Goal: Information Seeking & Learning: Understand process/instructions

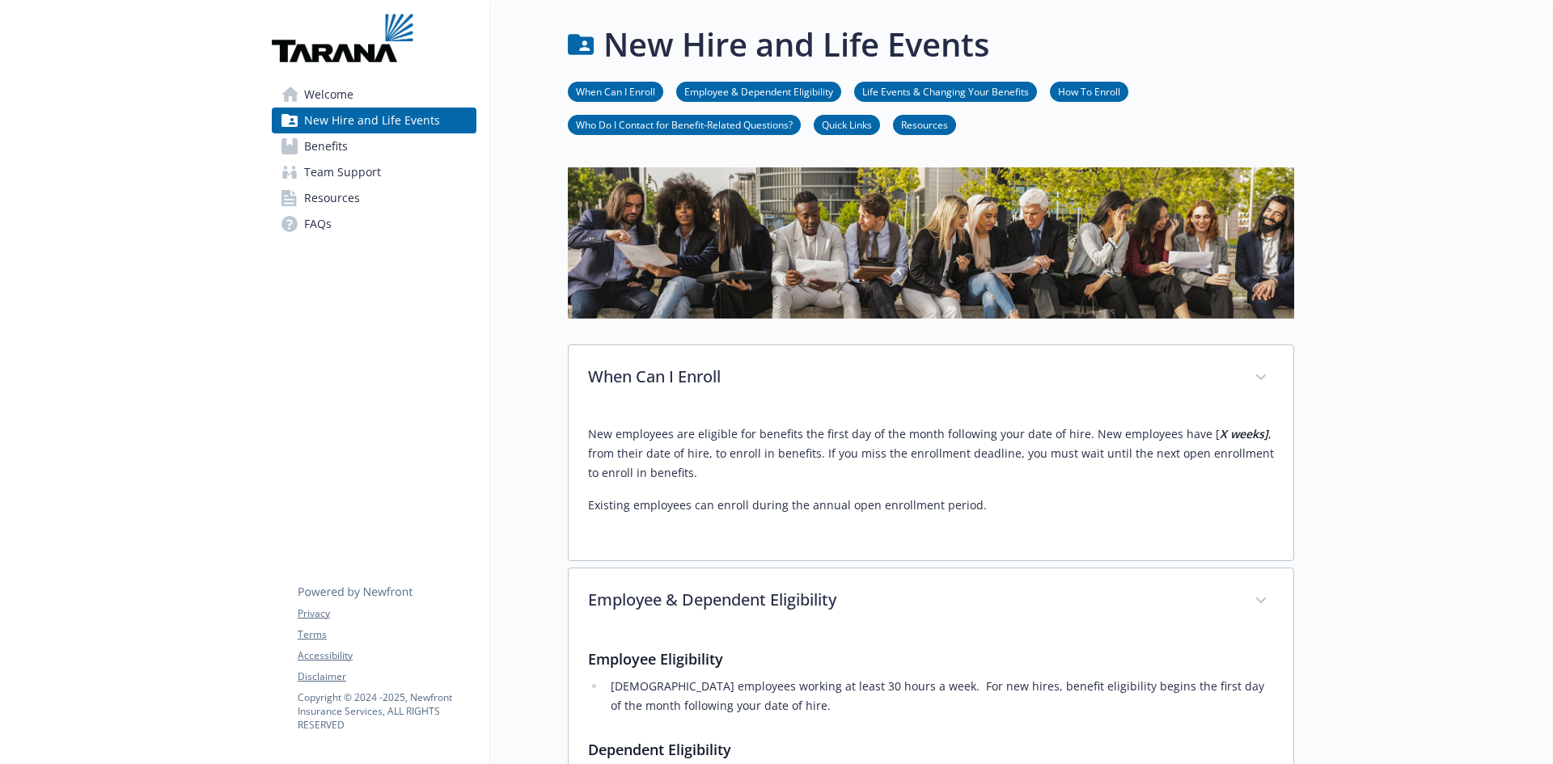
scroll to position [1595, 12]
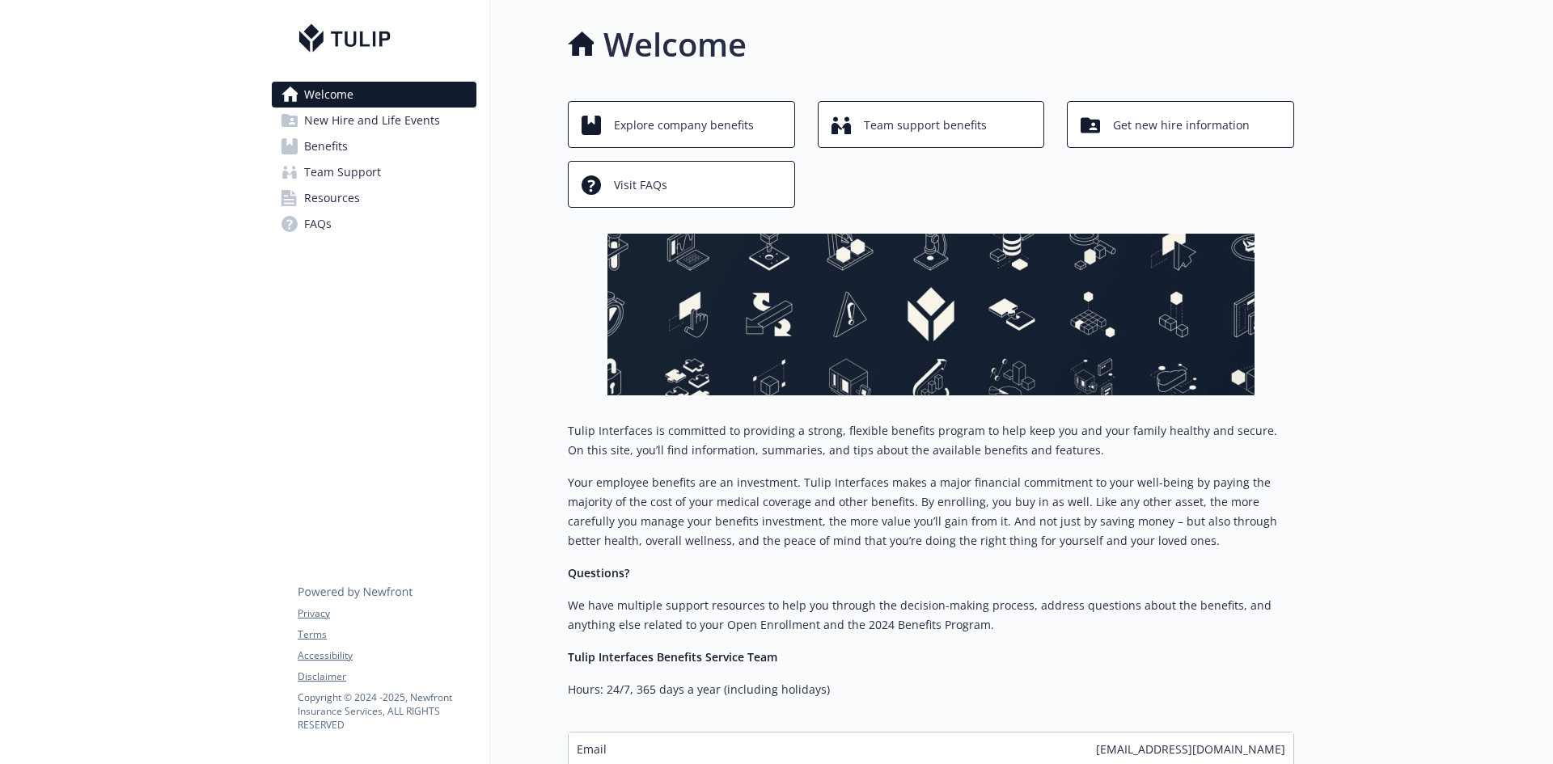
click at [359, 121] on span "New Hire and Life Events" at bounding box center [372, 121] width 136 height 26
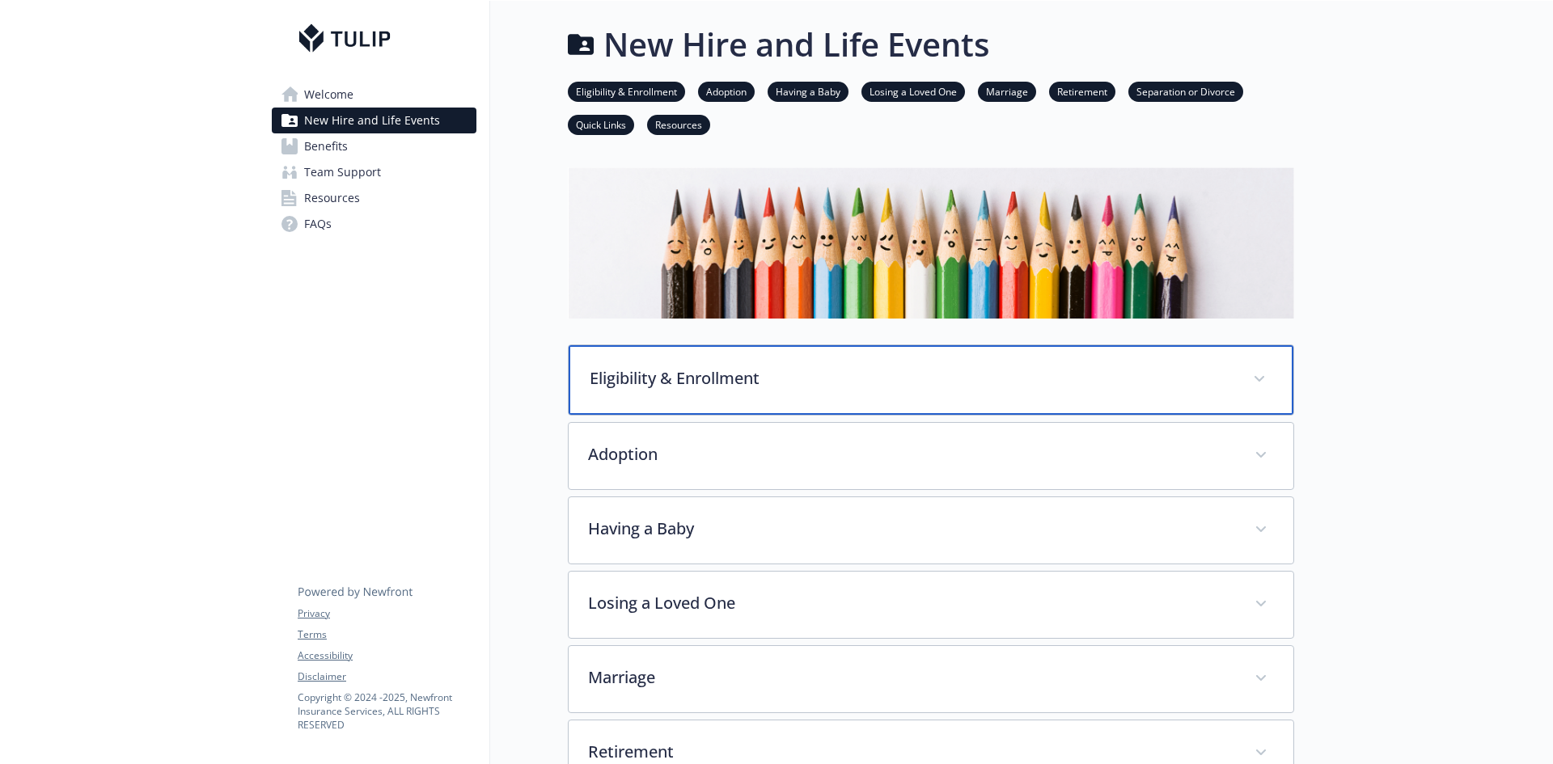
click at [1261, 375] on span at bounding box center [1260, 379] width 26 height 26
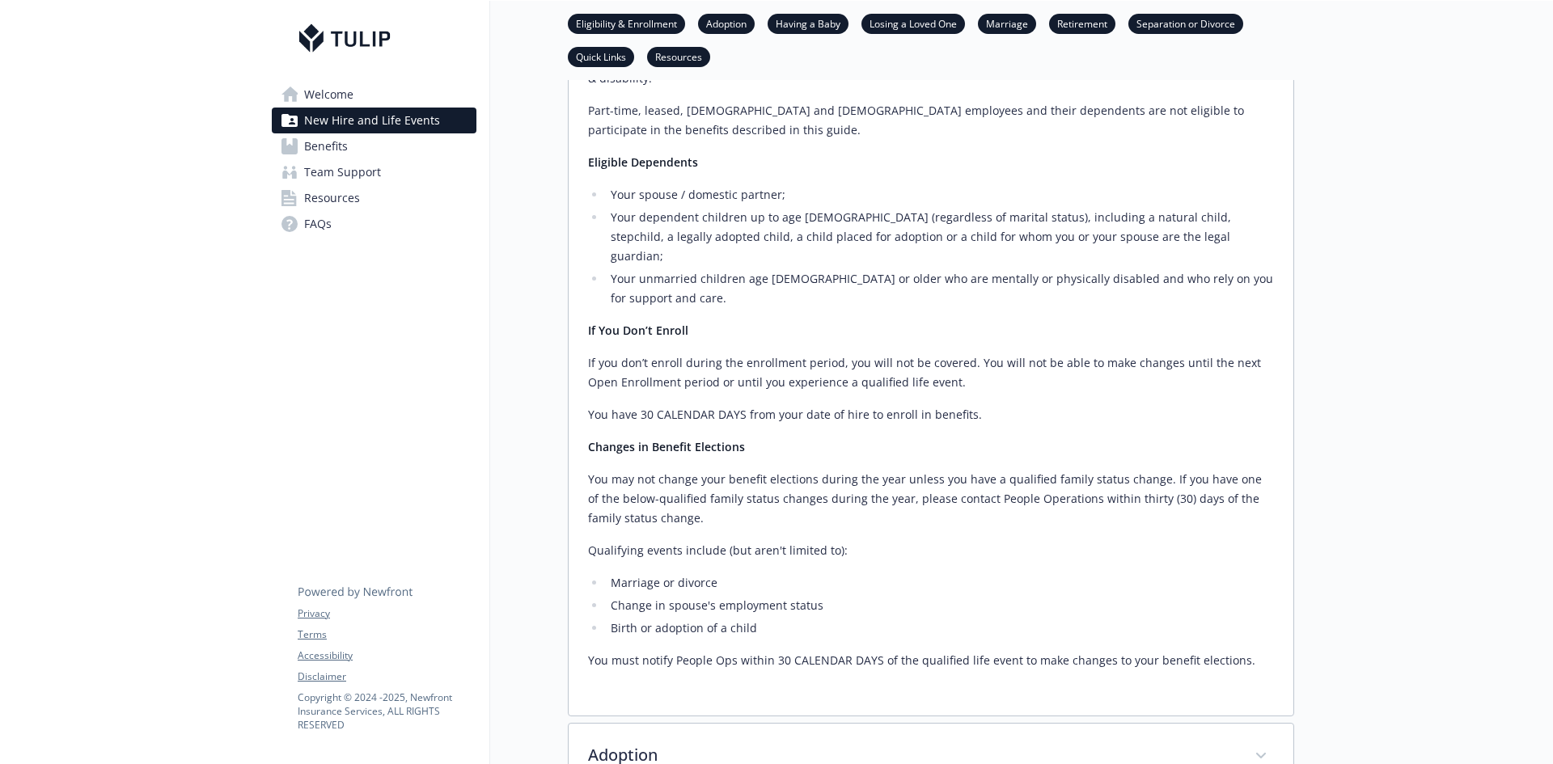
scroll to position [485, 0]
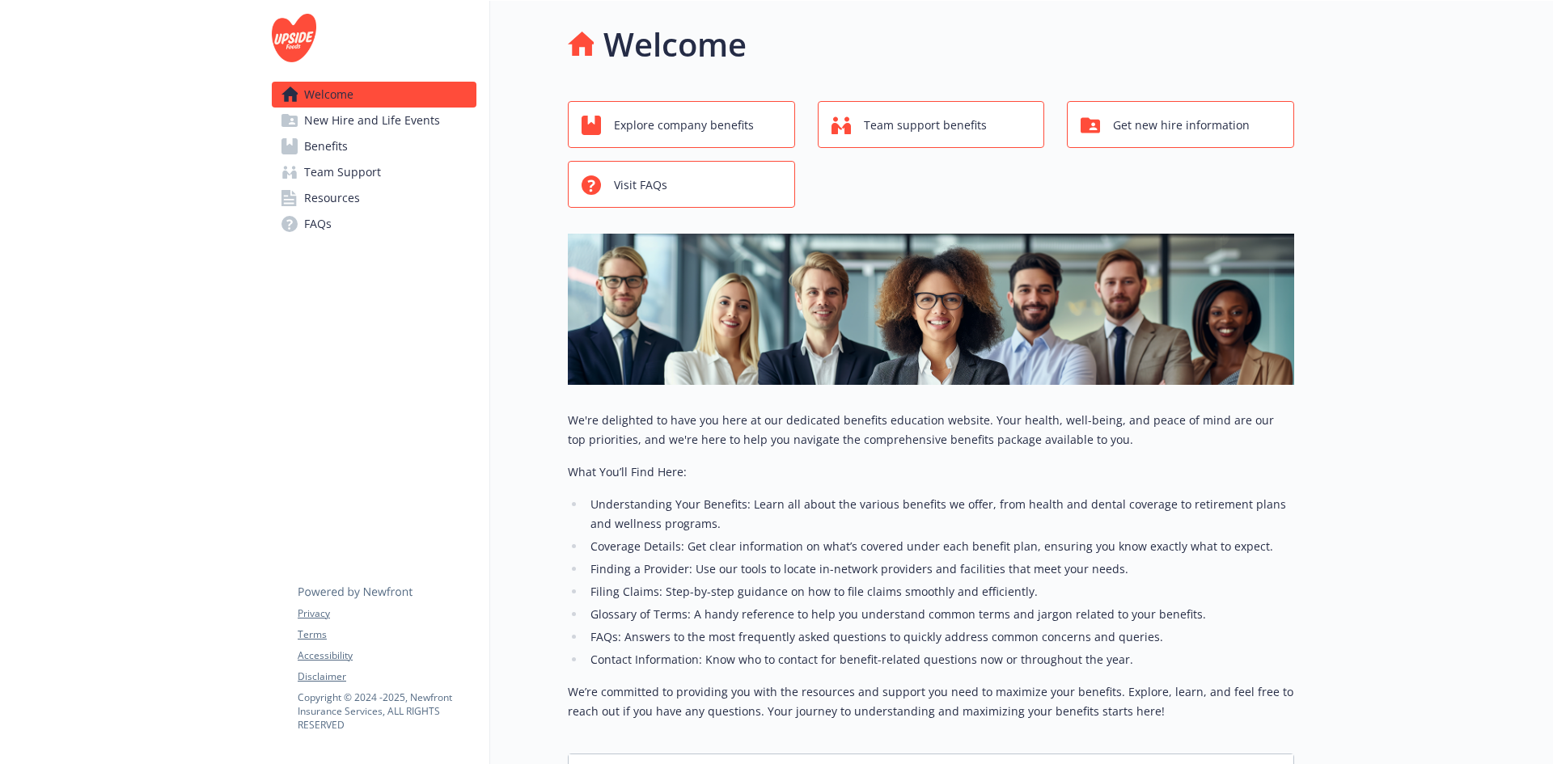
click at [378, 121] on span "New Hire and Life Events" at bounding box center [372, 121] width 136 height 26
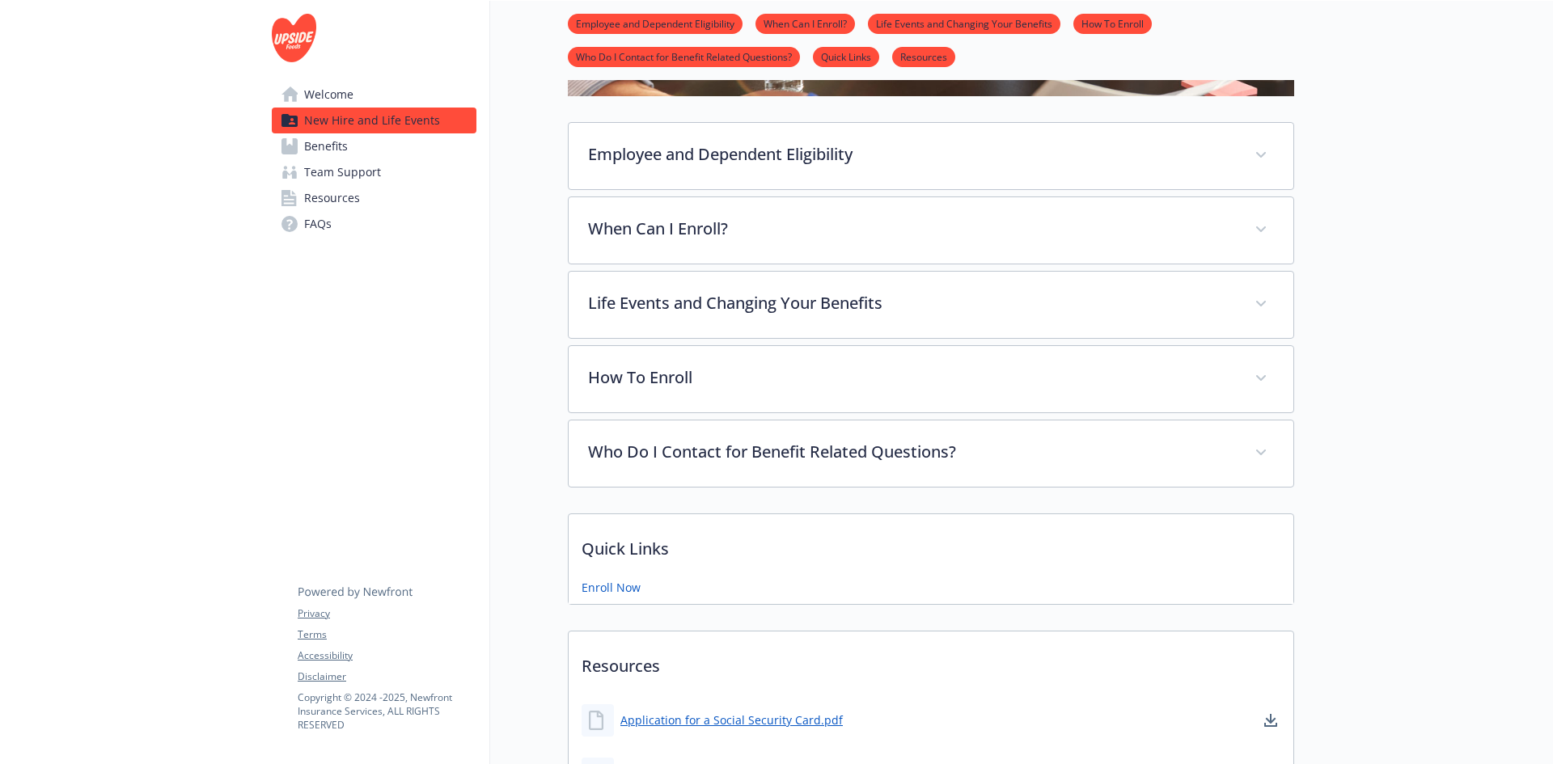
scroll to position [404, 0]
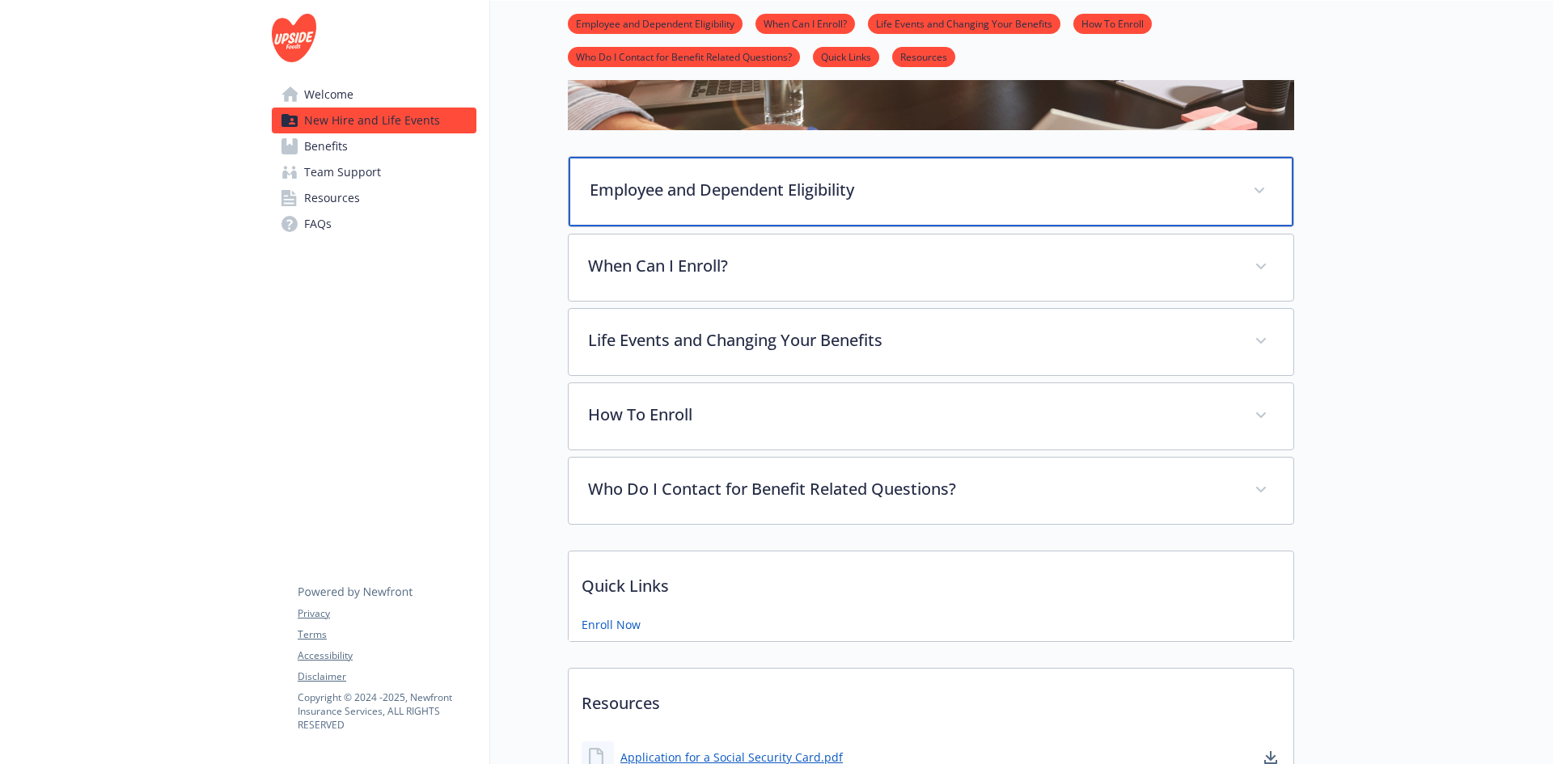
click at [1187, 193] on p "Employee and Dependent Eligibility" at bounding box center [912, 190] width 644 height 24
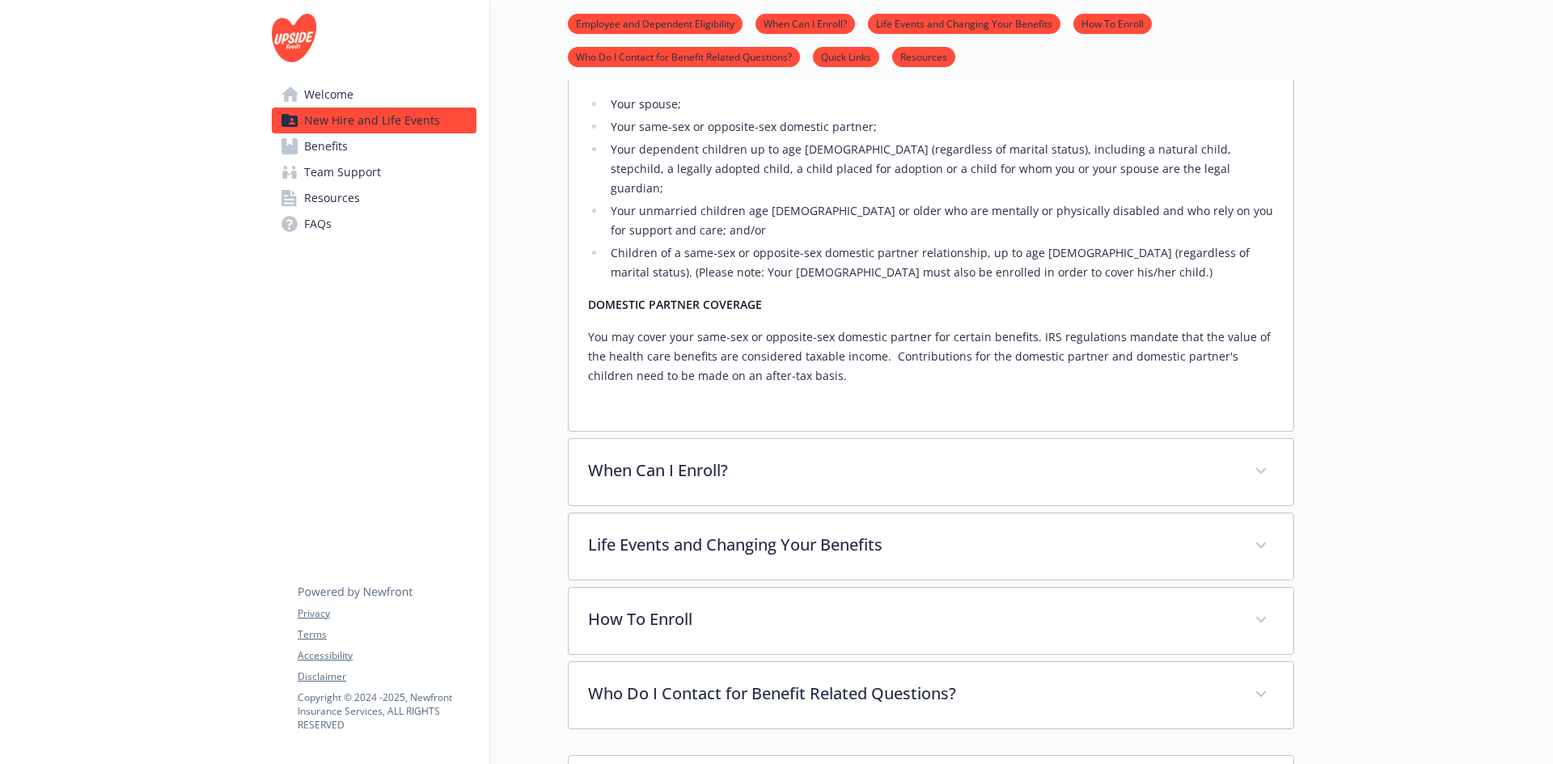
scroll to position [728, 0]
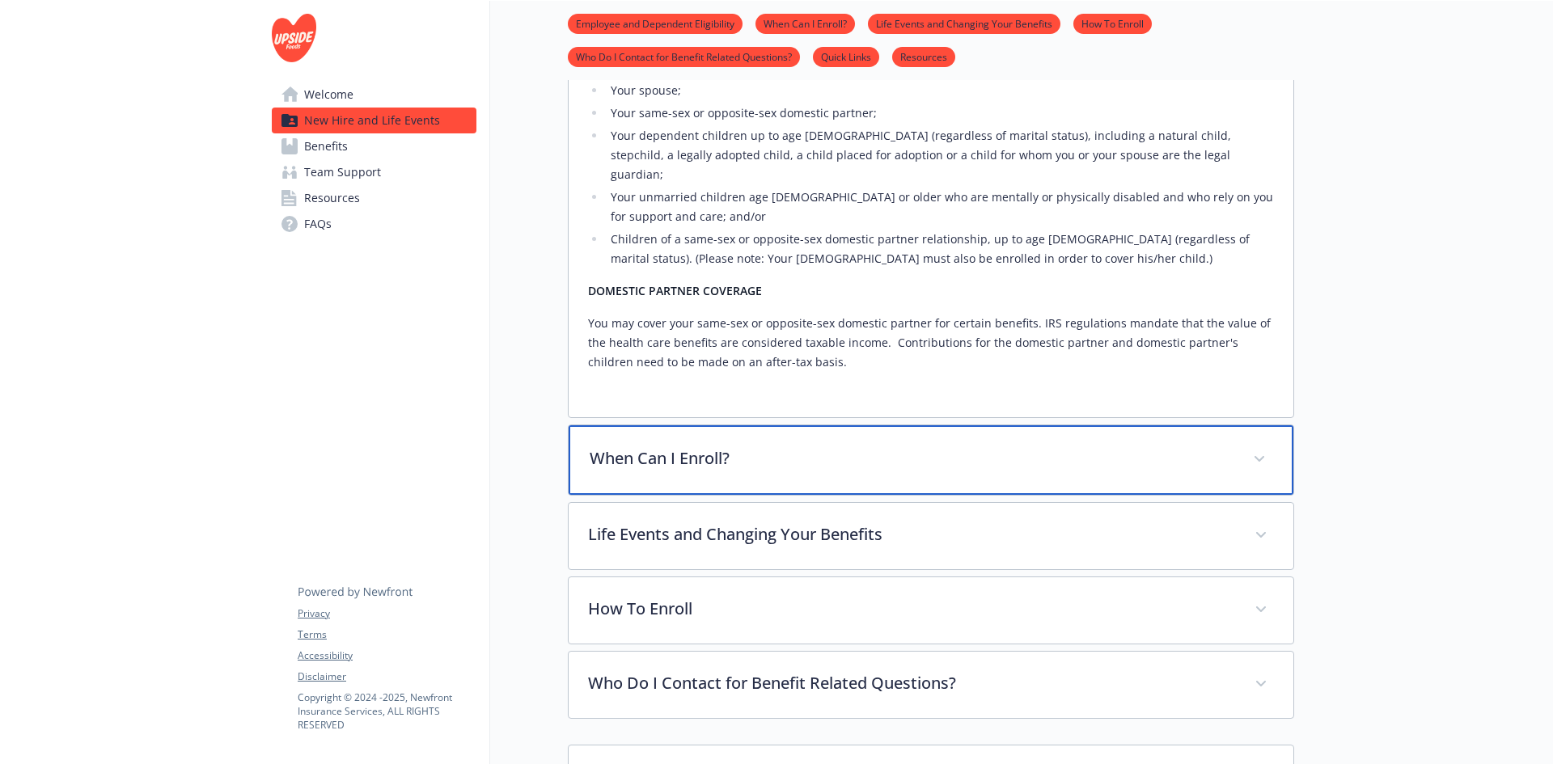
click at [1255, 447] on span at bounding box center [1260, 460] width 26 height 26
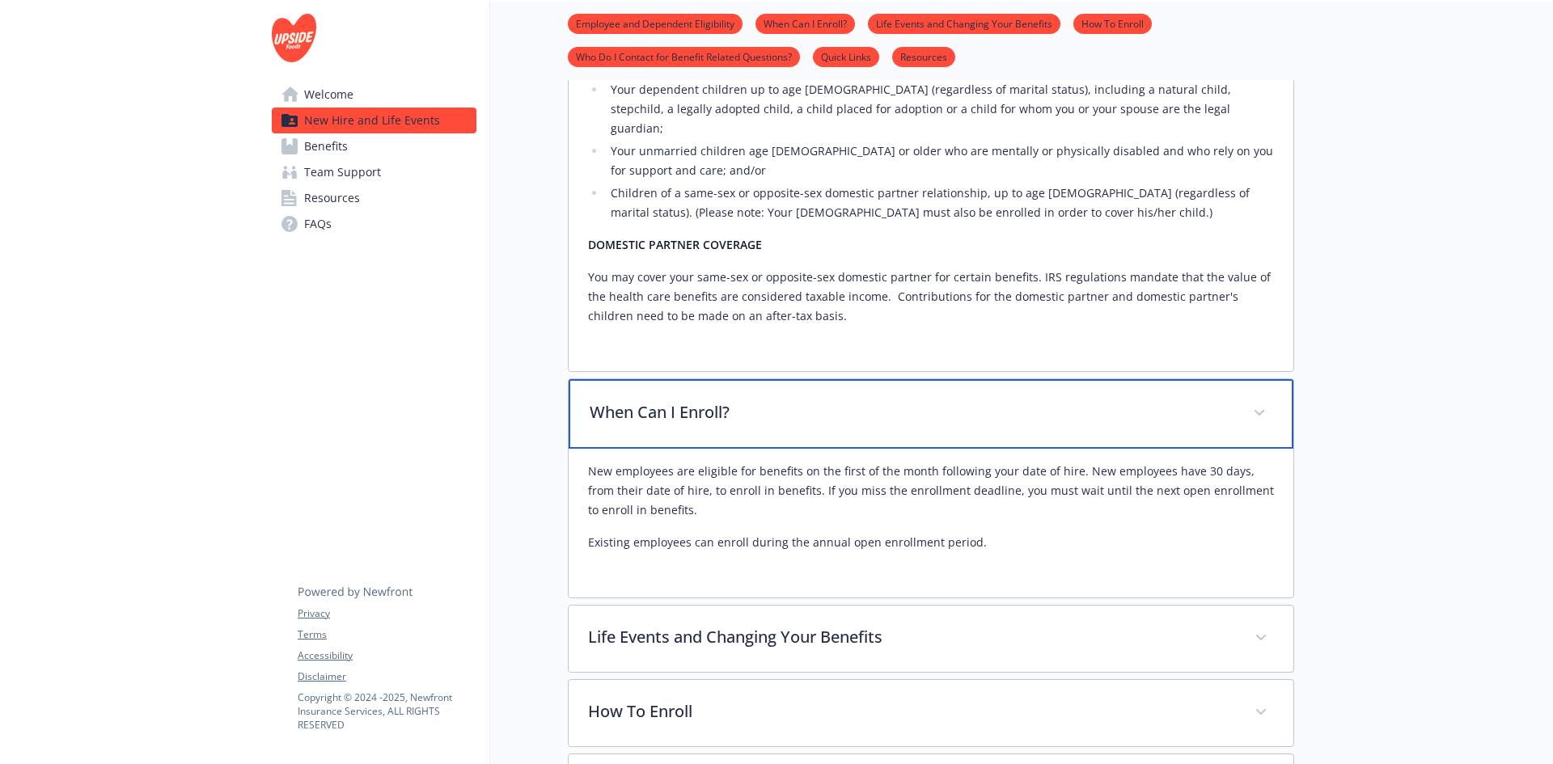
scroll to position [809, 0]
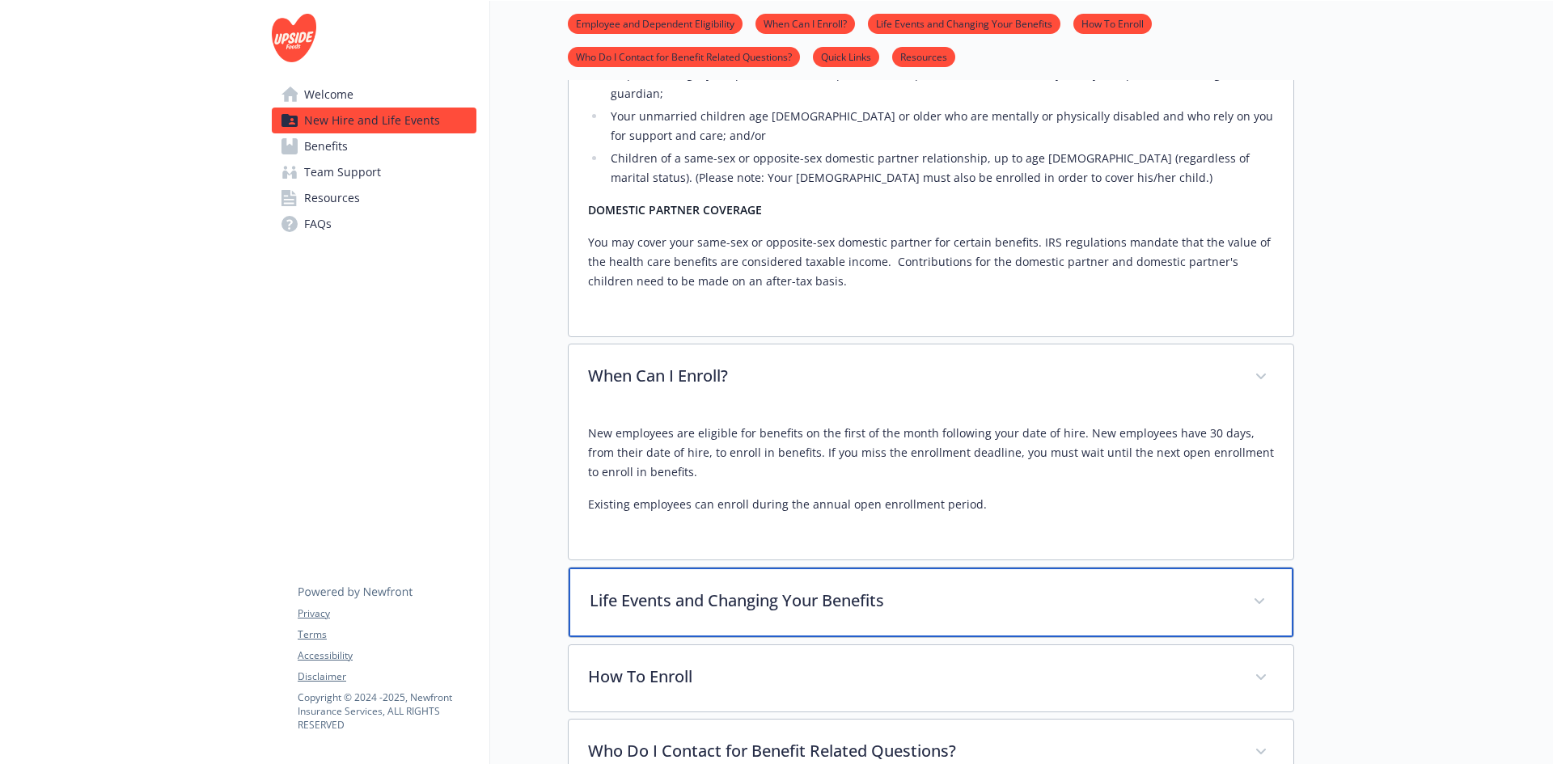
click at [1265, 589] on span at bounding box center [1260, 602] width 26 height 26
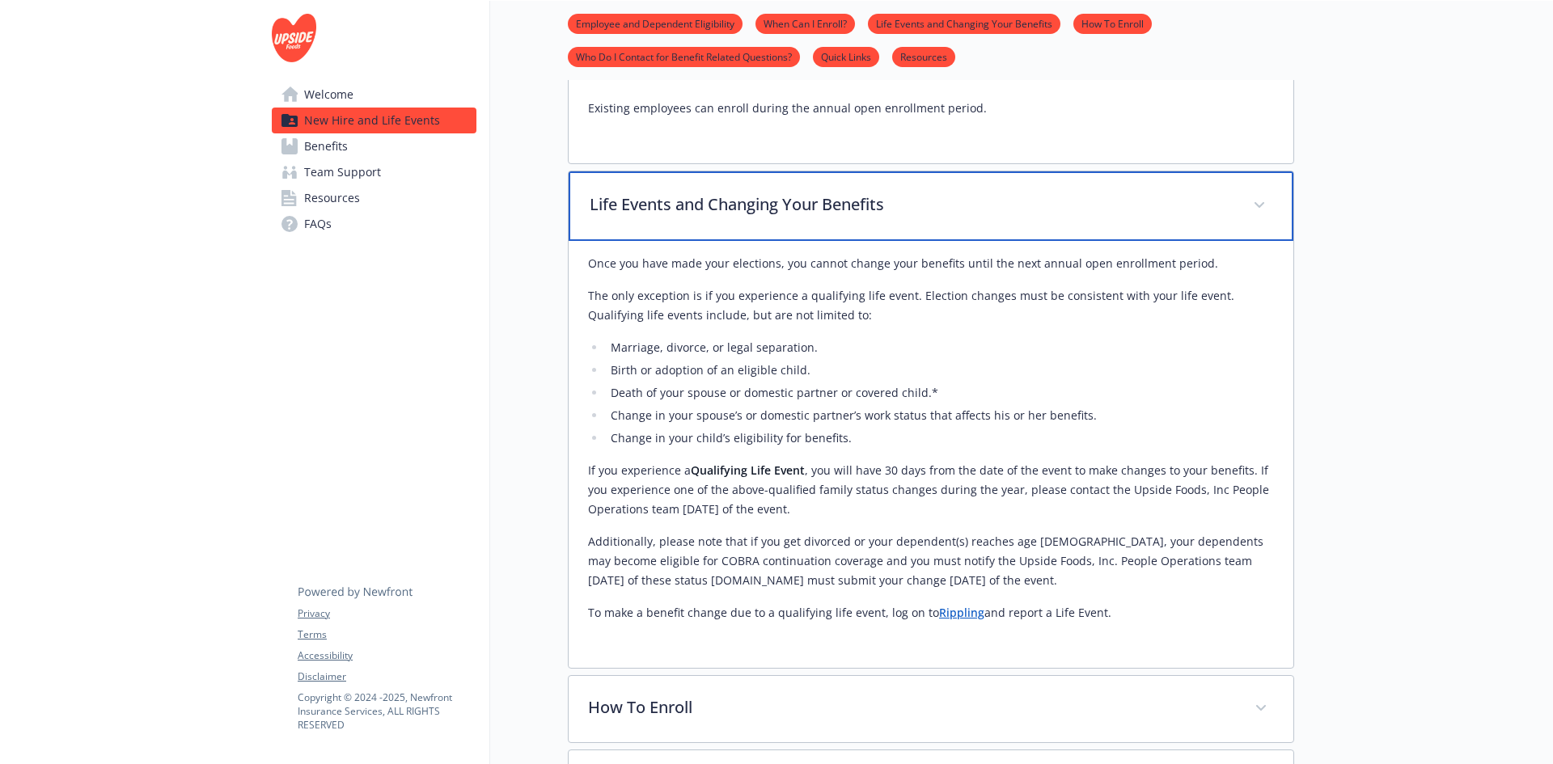
scroll to position [1213, 0]
